Goal: Download file/media

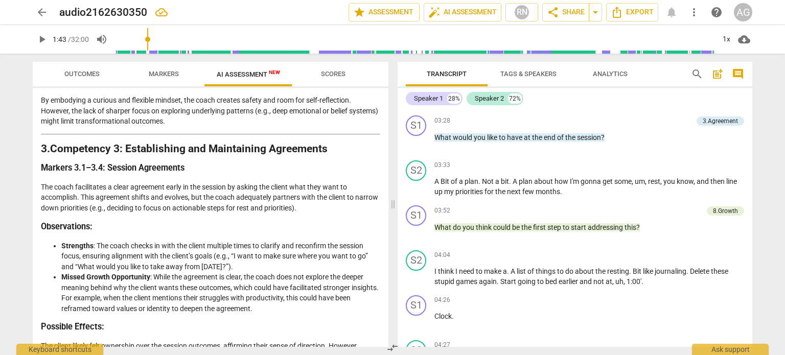
scroll to position [442, 0]
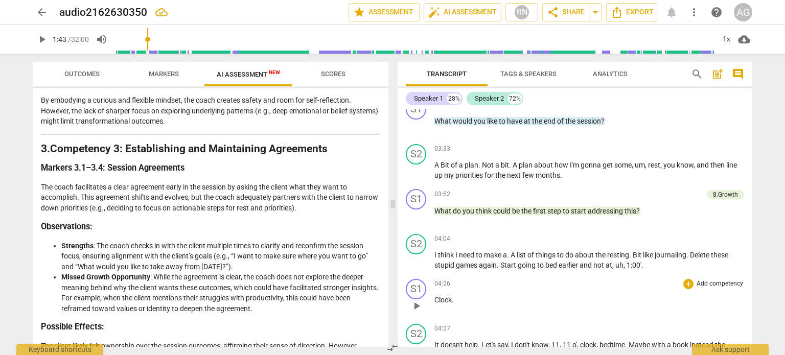
click at [435, 300] on span "Clock" at bounding box center [442, 300] width 17 height 8
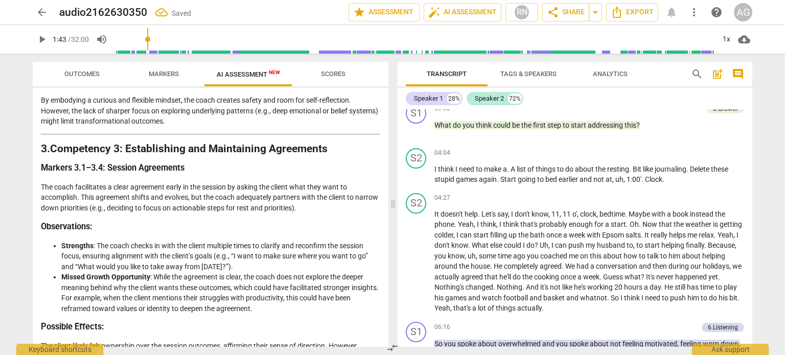
scroll to position [532, 0]
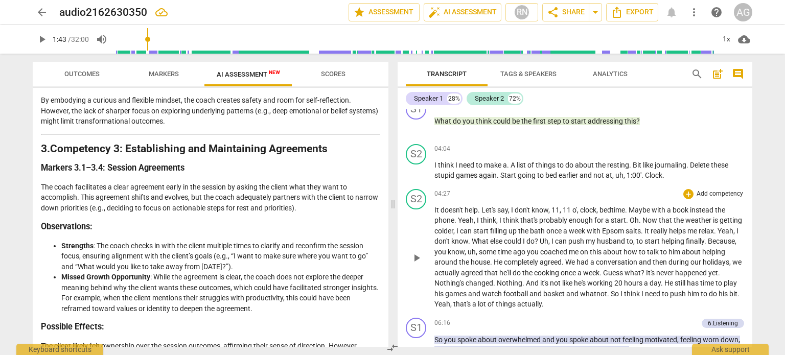
click at [434, 207] on span "It" at bounding box center [437, 210] width 6 height 8
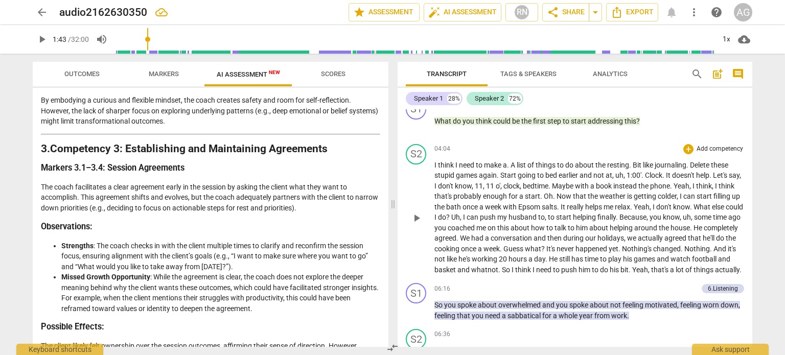
click at [645, 173] on span "Clock" at bounding box center [653, 175] width 17 height 8
click at [503, 185] on span "," at bounding box center [501, 186] width 3 height 8
click at [545, 216] on span "to" at bounding box center [541, 217] width 7 height 8
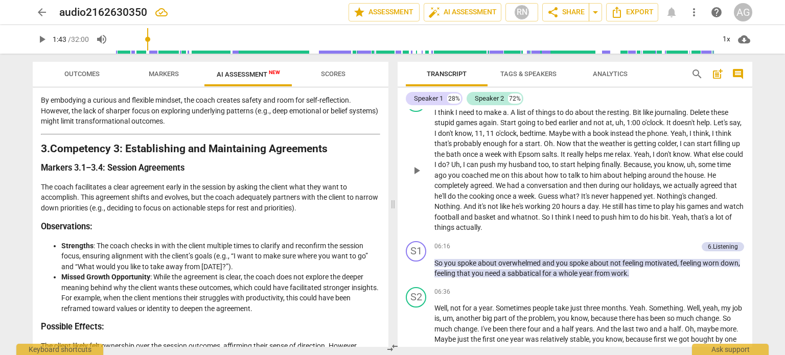
scroll to position [585, 0]
click at [538, 214] on span "whatnot" at bounding box center [524, 217] width 27 height 8
click at [478, 204] on span "And" at bounding box center [471, 206] width 14 height 8
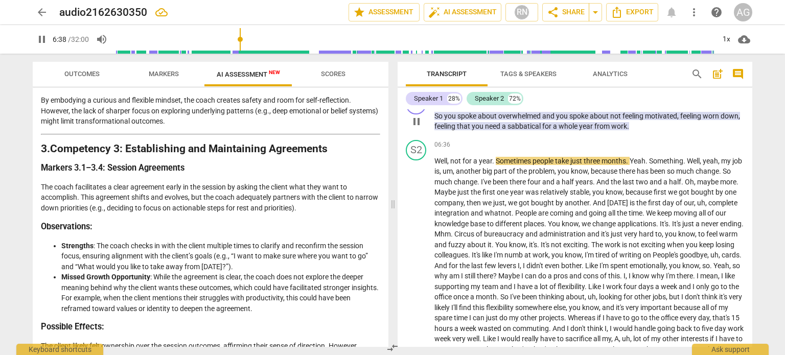
scroll to position [743, 0]
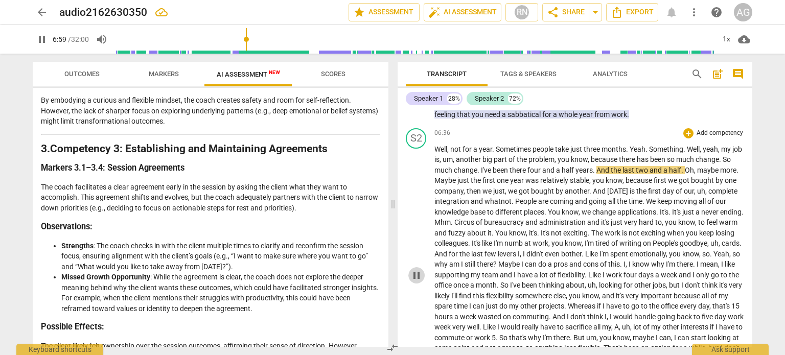
click at [418, 282] on span "pause" at bounding box center [416, 275] width 12 height 12
click at [418, 282] on span "play_arrow" at bounding box center [416, 275] width 12 height 12
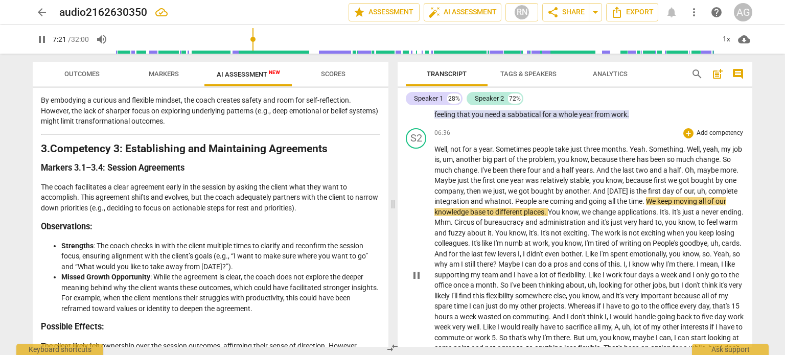
click at [512, 200] on span "whatnot" at bounding box center [498, 201] width 27 height 8
type input "442"
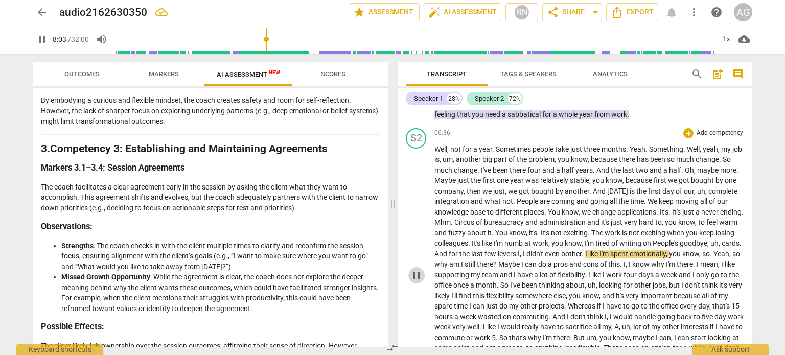
click at [421, 279] on span "pause" at bounding box center [416, 275] width 12 height 12
type input "484"
click at [518, 251] on span "levers" at bounding box center [508, 254] width 20 height 8
click at [417, 277] on span "play_arrow" at bounding box center [416, 275] width 12 height 12
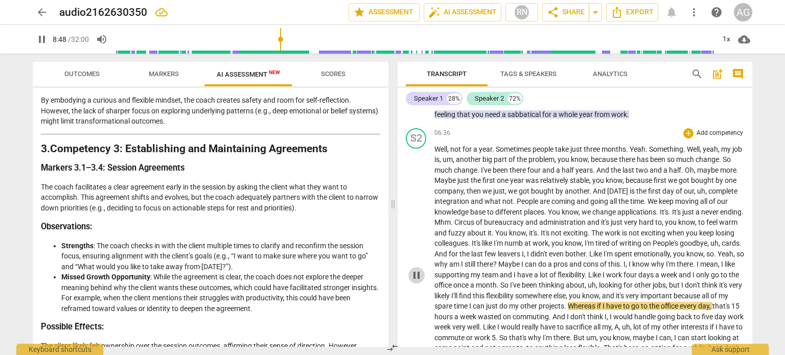
click at [417, 277] on span "pause" at bounding box center [416, 275] width 12 height 12
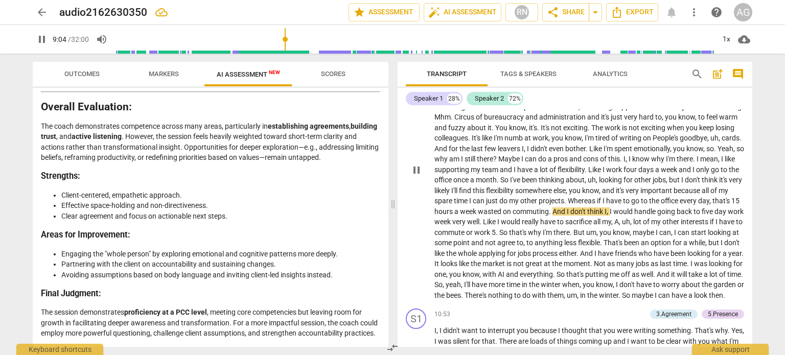
scroll to position [849, 0]
click at [418, 172] on span "pause" at bounding box center [416, 169] width 12 height 12
click at [418, 172] on span "play_arrow" at bounding box center [416, 169] width 12 height 12
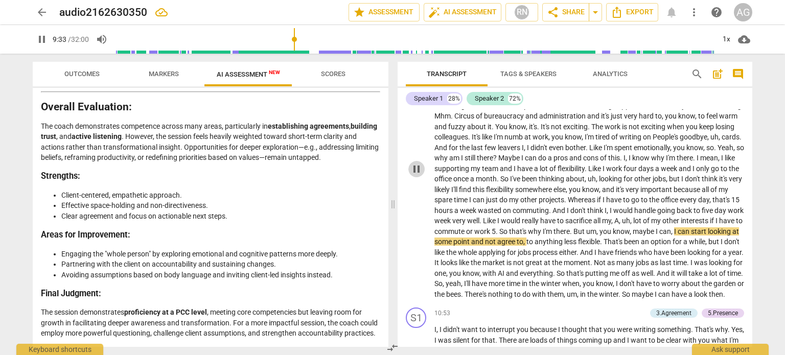
click at [418, 172] on span "pause" at bounding box center [416, 169] width 12 height 12
click at [418, 172] on span "play_arrow" at bounding box center [416, 169] width 12 height 12
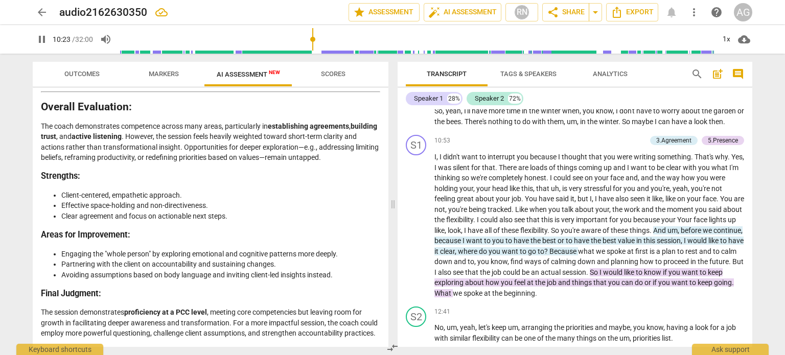
scroll to position [1043, 0]
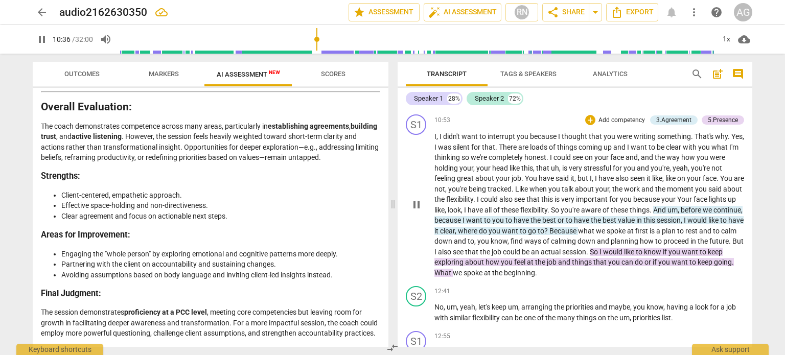
click at [438, 151] on span "I" at bounding box center [436, 147] width 4 height 8
type input "647"
click at [512, 193] on span "tracked" at bounding box center [500, 189] width 24 height 8
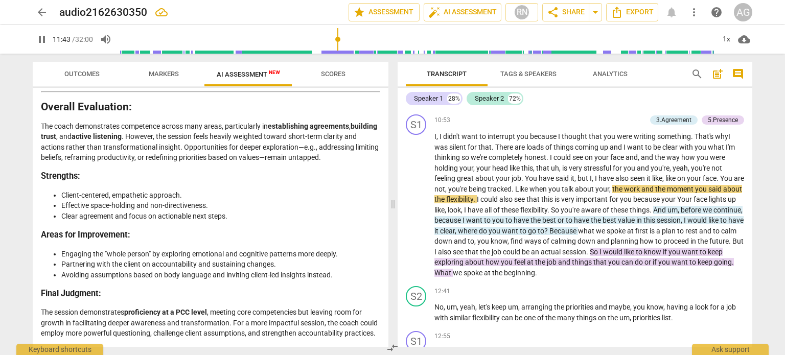
click at [39, 40] on span "pause" at bounding box center [42, 39] width 12 height 12
type input "704"
click at [512, 193] on span "tracked" at bounding box center [500, 189] width 24 height 8
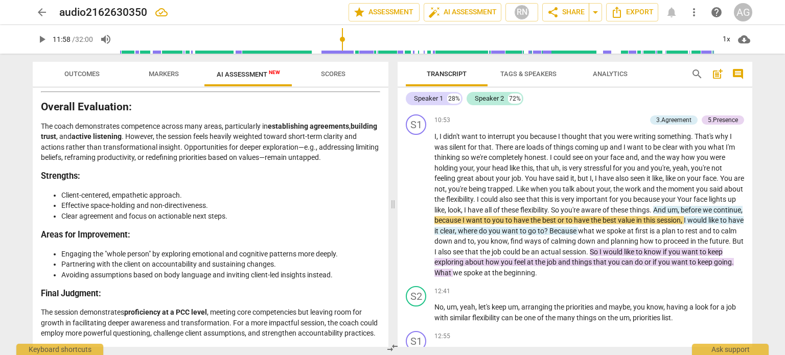
type input "719"
click at [681, 214] on span "," at bounding box center [679, 210] width 3 height 8
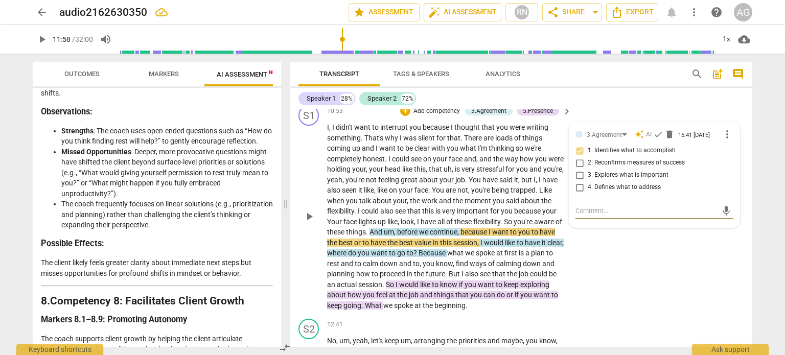
scroll to position [2422, 0]
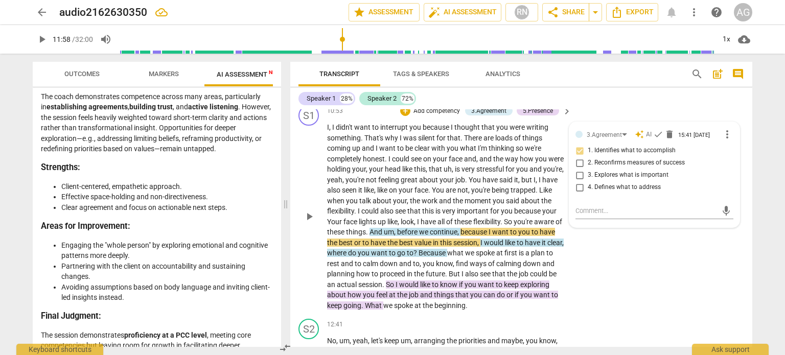
click at [489, 231] on span "because" at bounding box center [474, 232] width 28 height 8
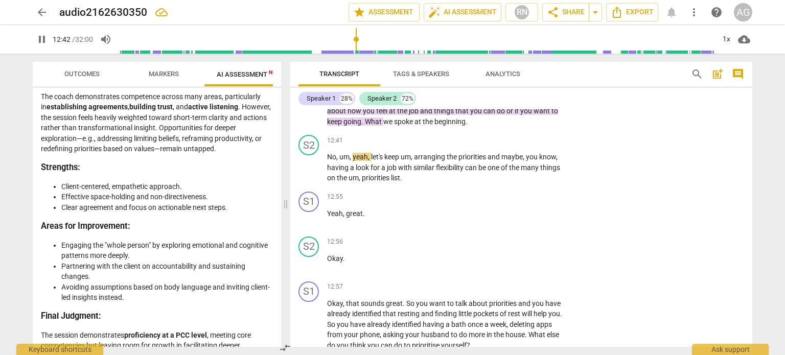
scroll to position [1477, 0]
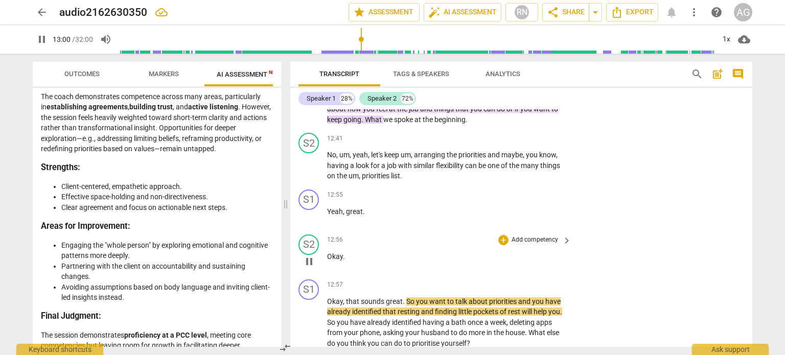
click at [352, 258] on p "Okay ." at bounding box center [446, 256] width 239 height 11
type input "782"
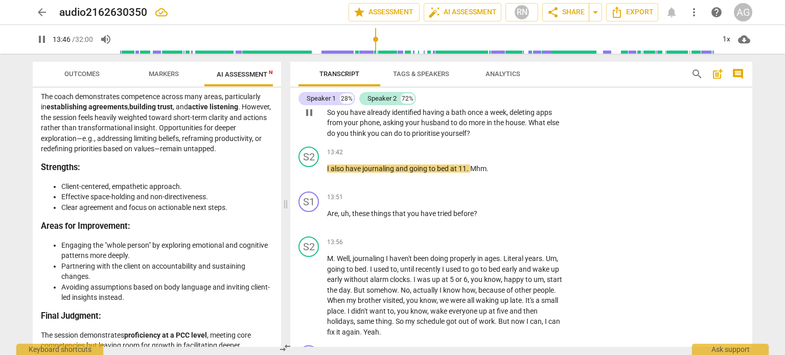
scroll to position [1644, 0]
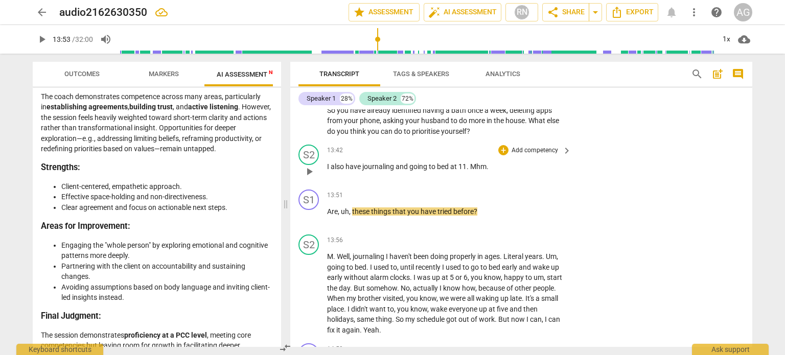
click at [470, 165] on span "Mhm" at bounding box center [478, 167] width 16 height 8
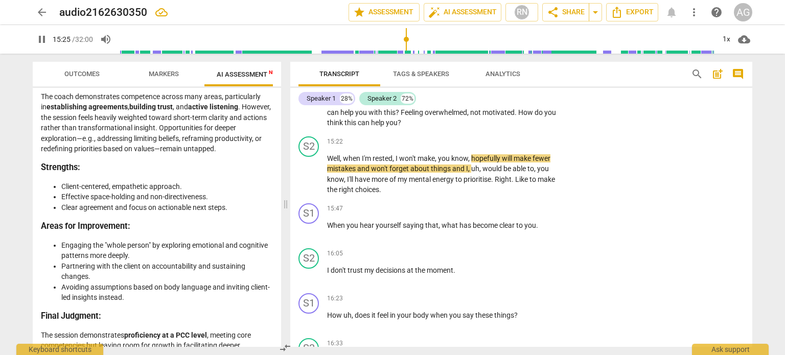
scroll to position [1955, 0]
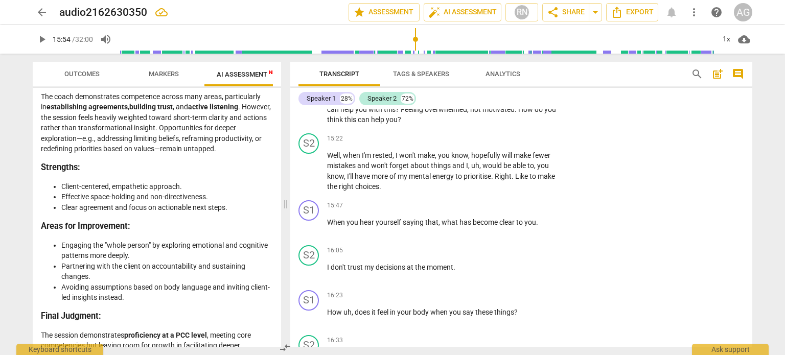
type input "955"
click at [471, 221] on span "has" at bounding box center [465, 222] width 13 height 8
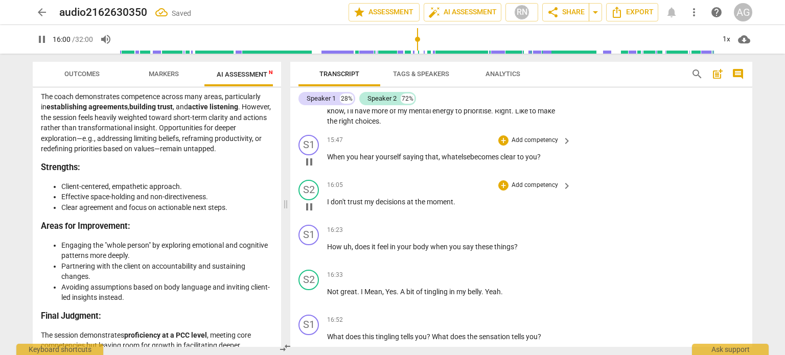
scroll to position [2018, 0]
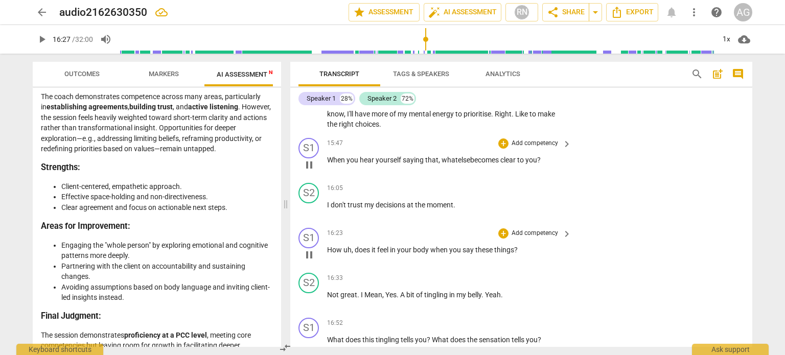
type input "988"
click at [356, 247] on span "does" at bounding box center [363, 250] width 17 height 8
click at [354, 247] on span "," at bounding box center [353, 250] width 3 height 8
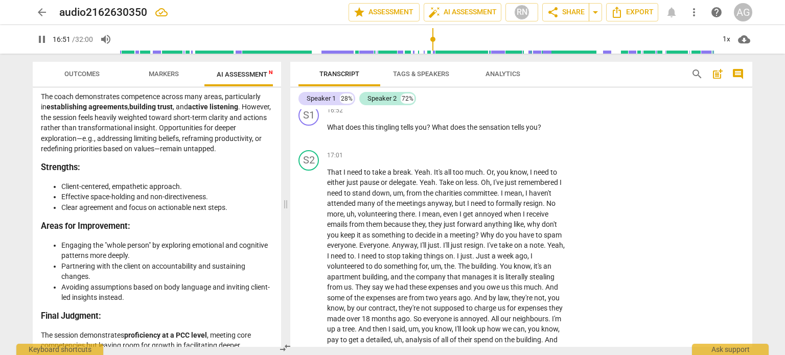
scroll to position [2231, 0]
type input "1021"
click at [432, 122] on span "?" at bounding box center [429, 126] width 5 height 8
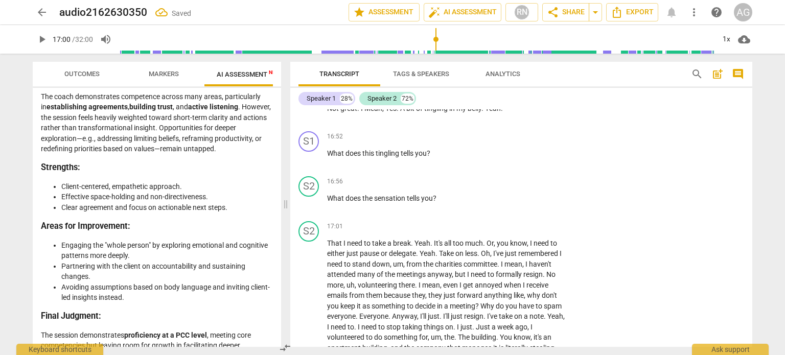
scroll to position [2212, 0]
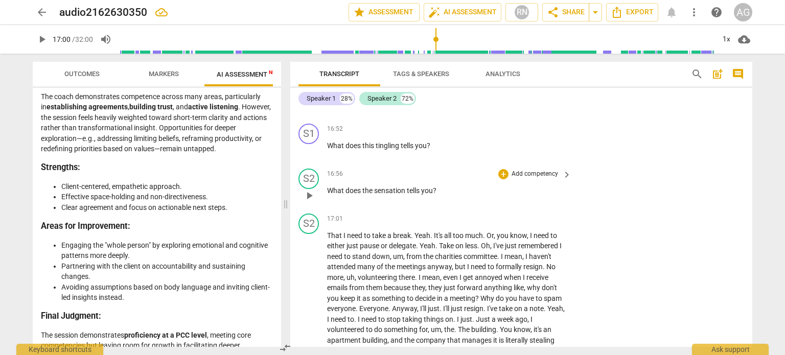
click at [440, 186] on p "What does the sensation tells you ?" at bounding box center [446, 191] width 239 height 11
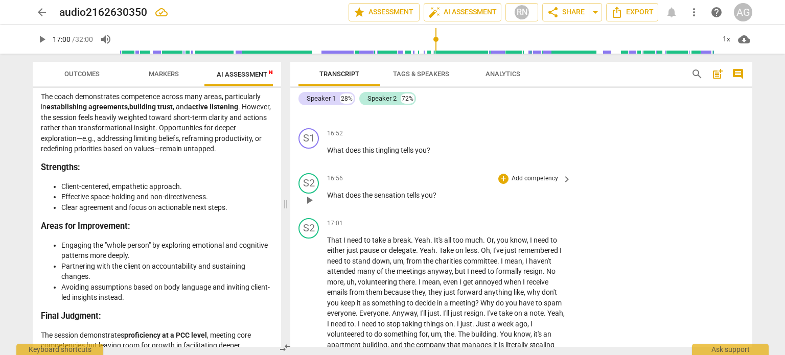
scroll to position [2206, 0]
click at [438, 146] on p "What does this tingling tells you ?" at bounding box center [446, 151] width 239 height 11
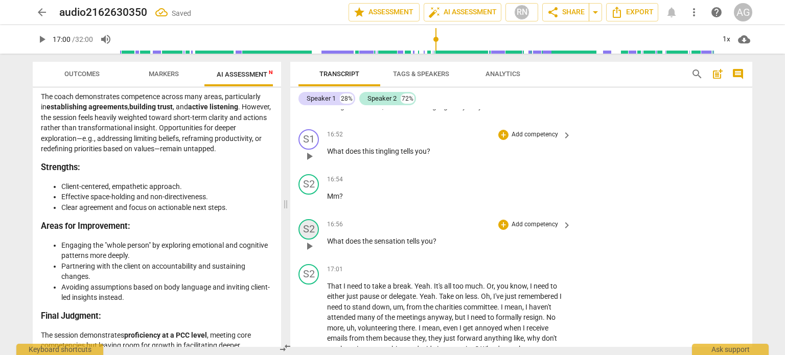
click at [309, 226] on div "S2" at bounding box center [308, 229] width 20 height 20
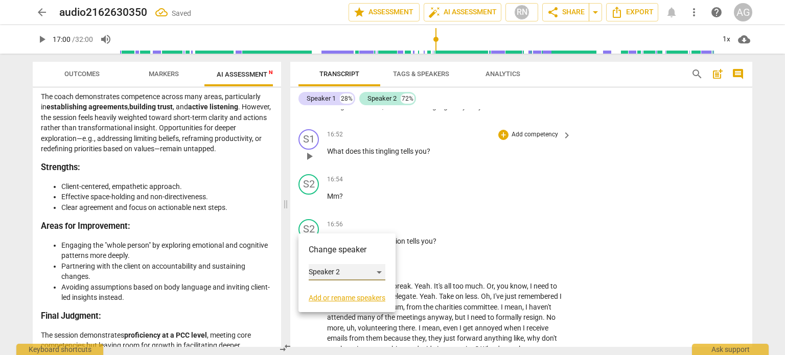
click at [331, 273] on div "Speaker 2" at bounding box center [347, 272] width 77 height 16
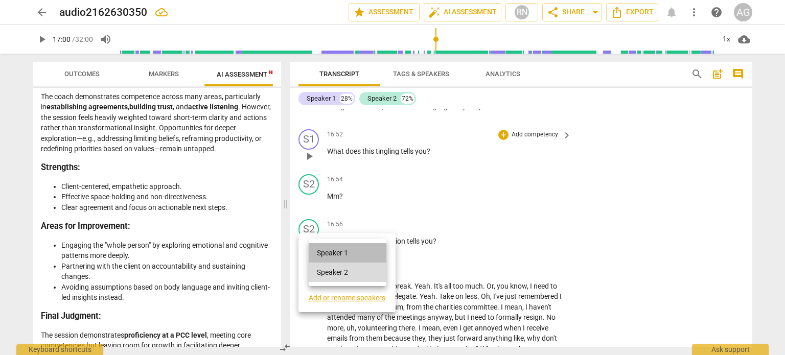
click at [343, 252] on li "Speaker 1" at bounding box center [348, 252] width 78 height 19
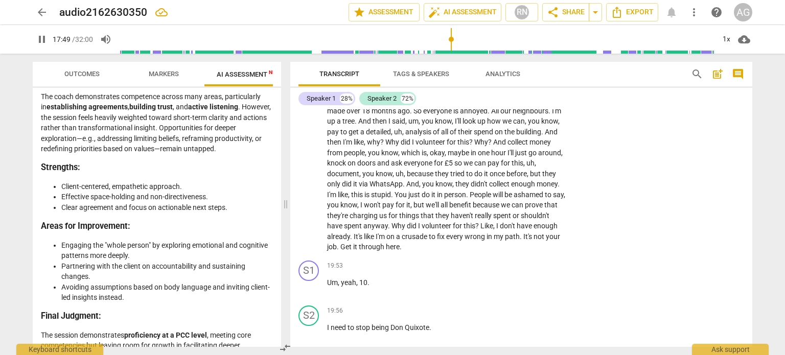
scroll to position [2529, 0]
click at [490, 177] on span "once" at bounding box center [498, 173] width 17 height 8
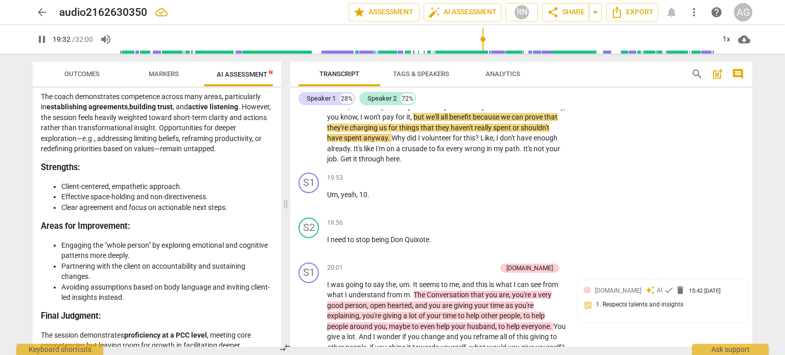
scroll to position [2617, 0]
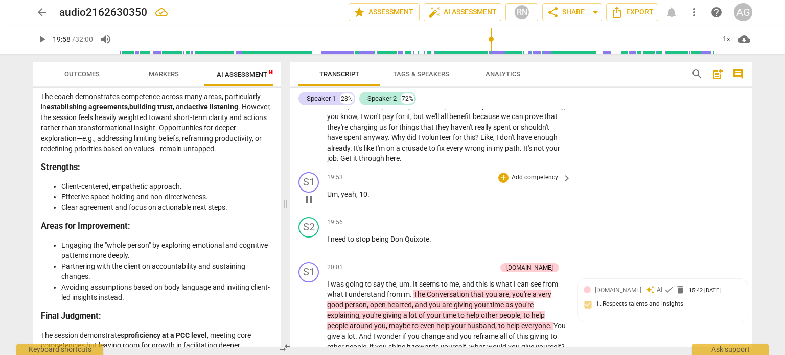
type input "1198"
click at [328, 190] on span "Um" at bounding box center [332, 194] width 11 height 8
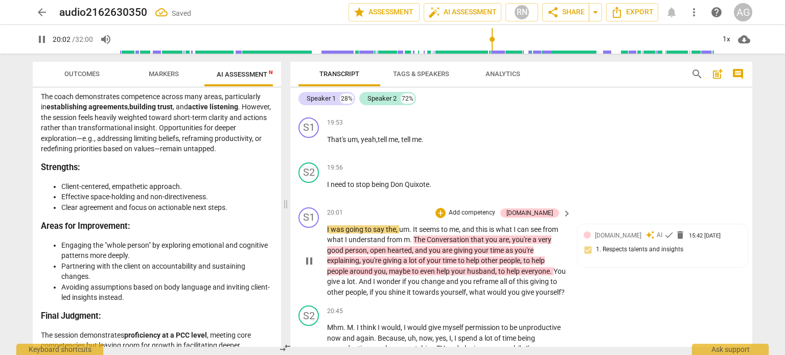
scroll to position [2672, 0]
click at [396, 225] on span "," at bounding box center [397, 229] width 3 height 8
type input "1205"
click at [411, 235] on span "." at bounding box center [412, 239] width 4 height 8
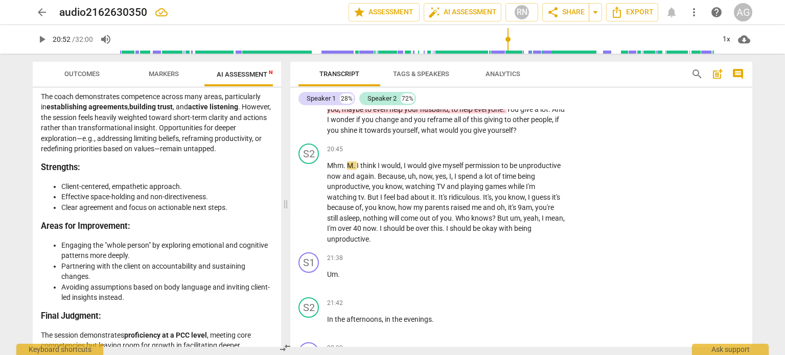
scroll to position [2833, 0]
click at [357, 162] on span "I" at bounding box center [359, 166] width 4 height 8
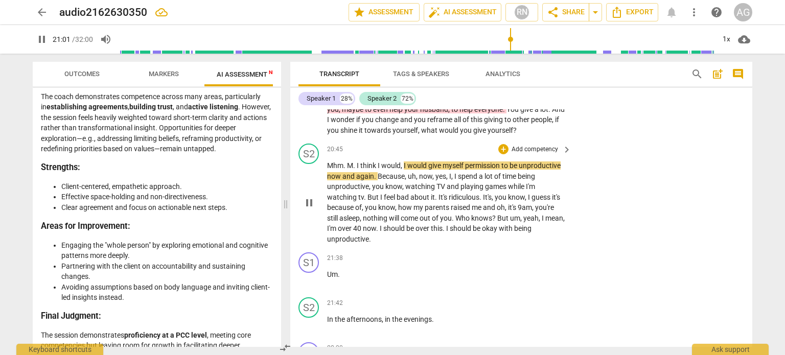
type input "1261"
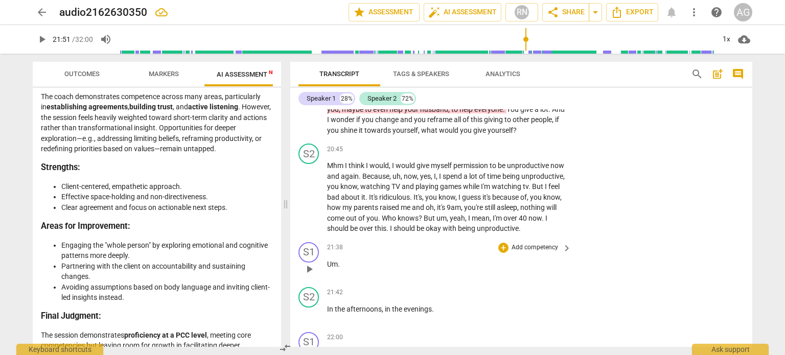
click at [329, 267] on span "Um" at bounding box center [332, 264] width 11 height 8
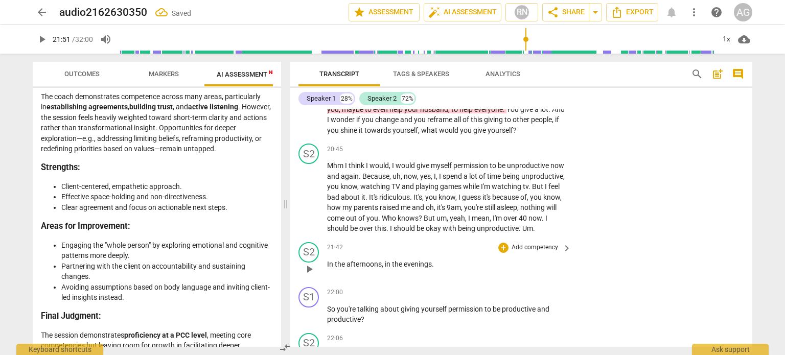
click at [327, 268] on span "In" at bounding box center [331, 264] width 8 height 8
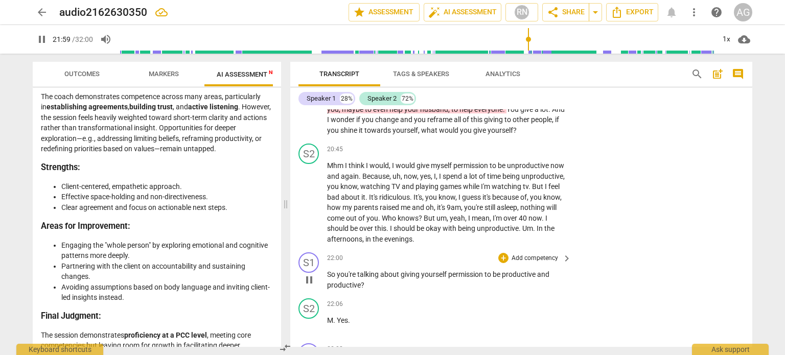
click at [327, 270] on span "So" at bounding box center [332, 274] width 10 height 8
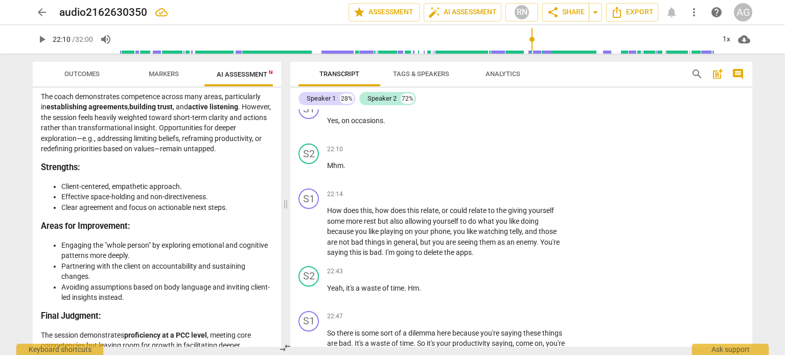
type input "1331"
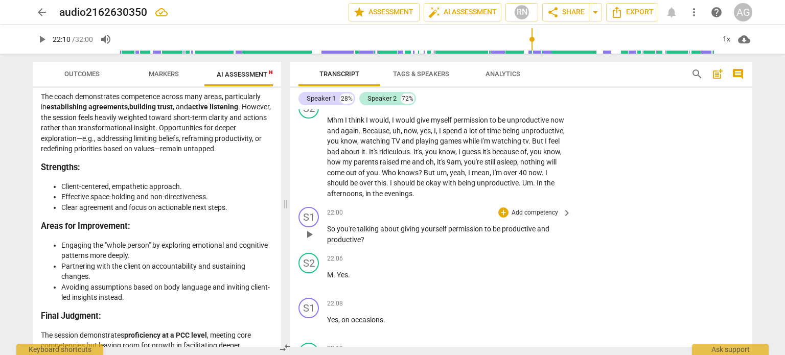
scroll to position [2878, 0]
click at [503, 225] on span "productive" at bounding box center [519, 229] width 35 height 8
click at [563, 224] on p "So you're talking about giving yourself permission to be un productive and prod…" at bounding box center [446, 234] width 239 height 21
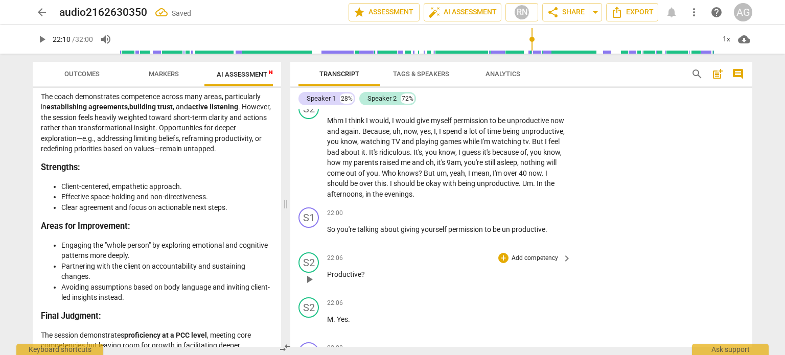
click at [325, 265] on div "S2 play_arrow pause" at bounding box center [312, 270] width 29 height 37
click at [327, 270] on span "Productive" at bounding box center [344, 274] width 34 height 8
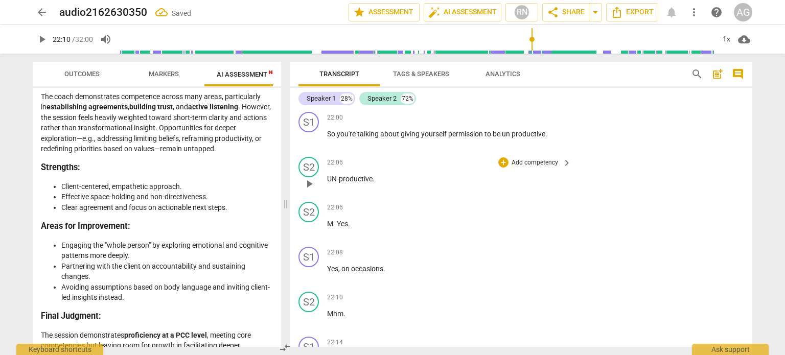
scroll to position [2975, 0]
click at [327, 219] on span "M" at bounding box center [330, 223] width 6 height 8
type input "1337"
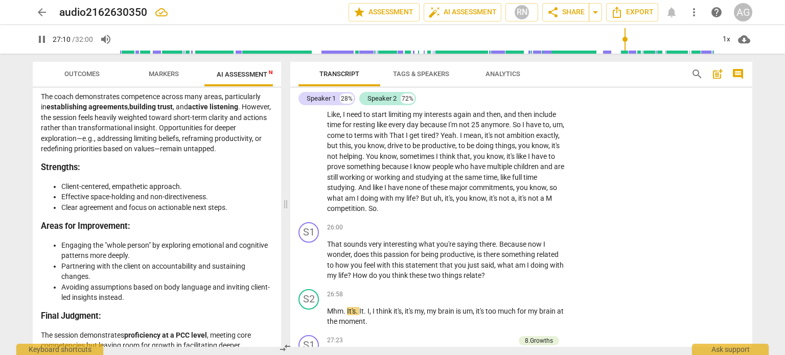
scroll to position [3425, 0]
type input "1638"
click at [632, 13] on span "Export" at bounding box center [632, 12] width 43 height 12
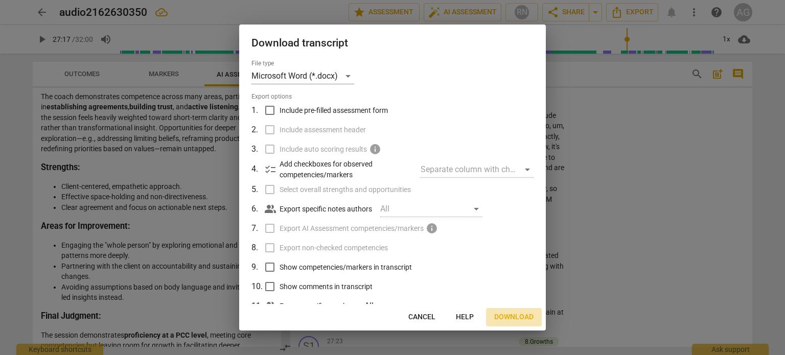
click at [507, 314] on span "Download" at bounding box center [513, 317] width 39 height 10
